Goal: Find specific page/section: Find specific page/section

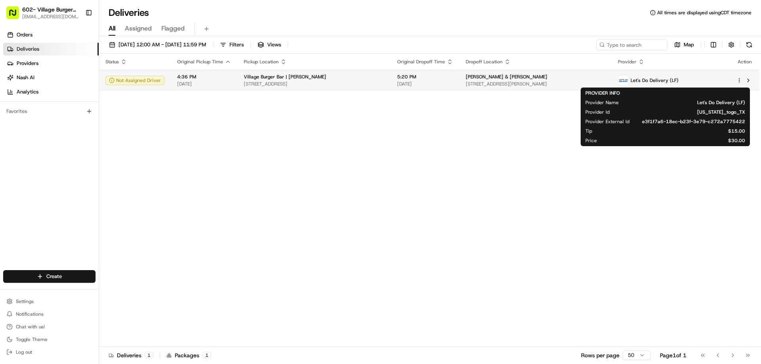
click at [648, 82] on span "Let's Do Delivery (LF)" at bounding box center [655, 80] width 48 height 6
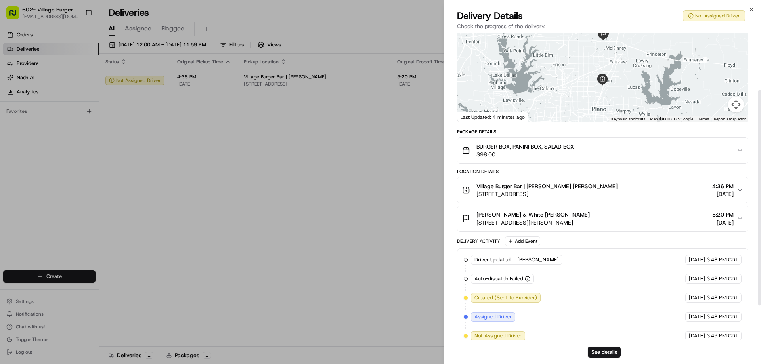
scroll to position [51, 0]
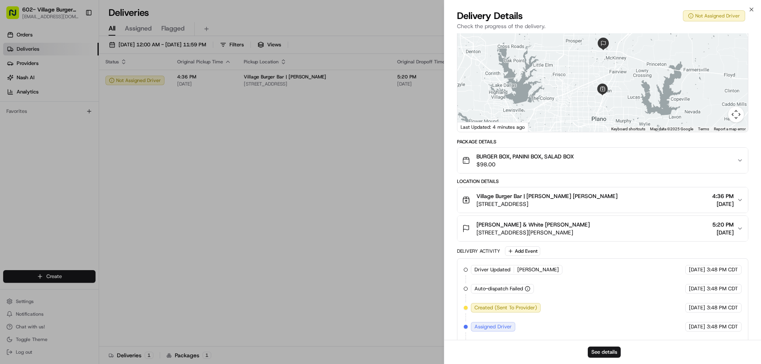
click at [469, 158] on icon "button" at bounding box center [466, 160] width 6 height 6
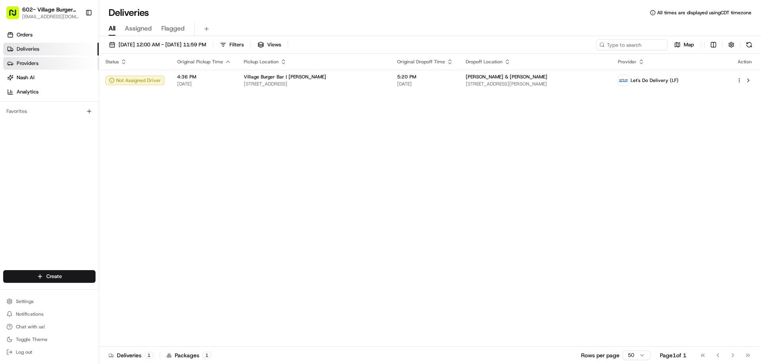
click at [48, 62] on link "Providers" at bounding box center [51, 63] width 96 height 13
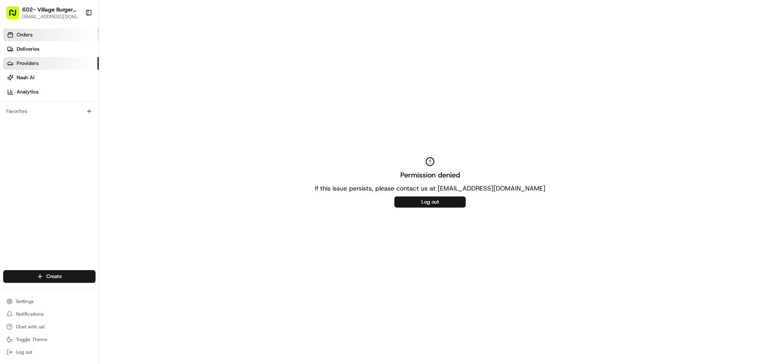
click at [34, 36] on link "Orders" at bounding box center [51, 35] width 96 height 13
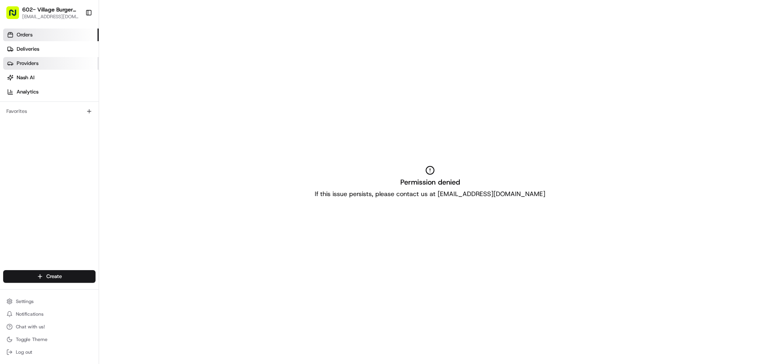
click at [36, 67] on link "Providers" at bounding box center [51, 63] width 96 height 13
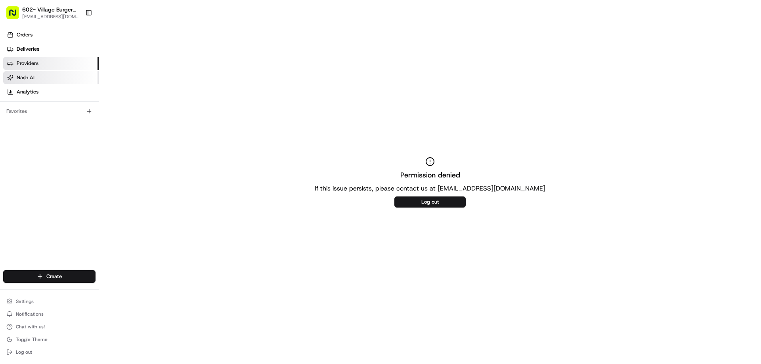
click at [38, 81] on link "Nash AI" at bounding box center [51, 77] width 96 height 13
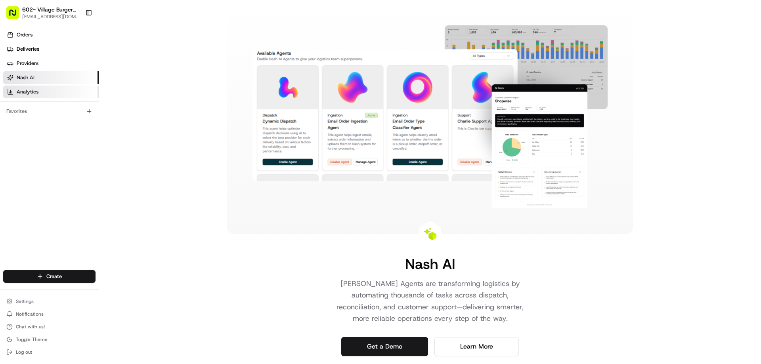
click at [43, 96] on link "Analytics" at bounding box center [51, 92] width 96 height 13
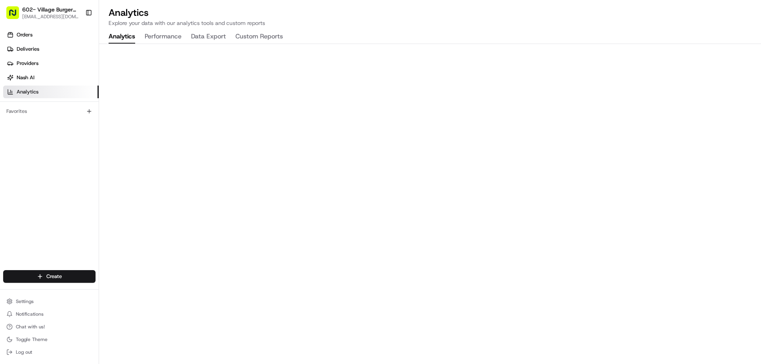
click at [49, 12] on span "602- Village Burger [PERSON_NAME]" at bounding box center [50, 10] width 57 height 8
click at [33, 77] on span "Nash AI" at bounding box center [26, 77] width 18 height 7
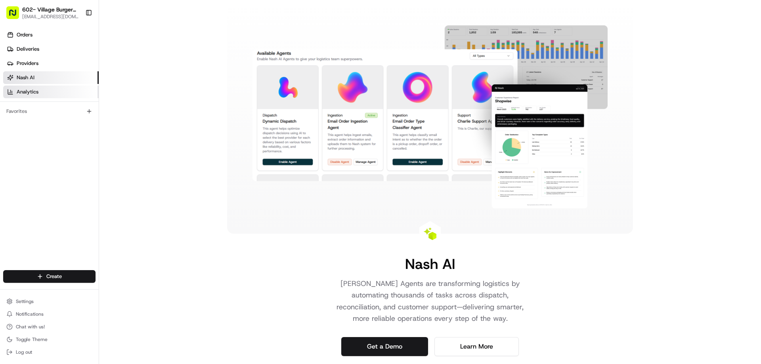
click at [32, 88] on link "Analytics" at bounding box center [51, 92] width 96 height 13
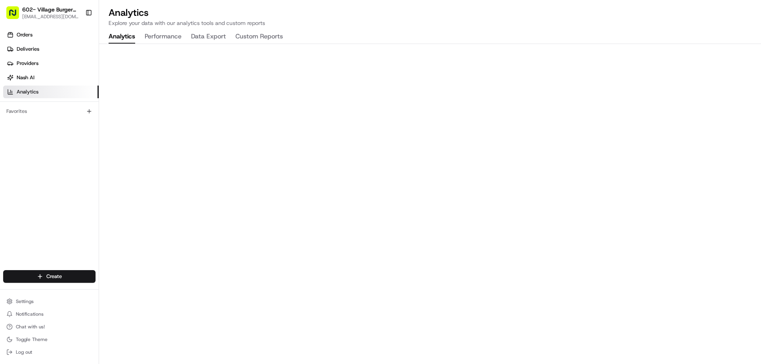
click at [44, 42] on ul "Orders Deliveries Providers [PERSON_NAME] Analytics" at bounding box center [51, 64] width 96 height 70
